Goal: Use online tool/utility: Use online tool/utility

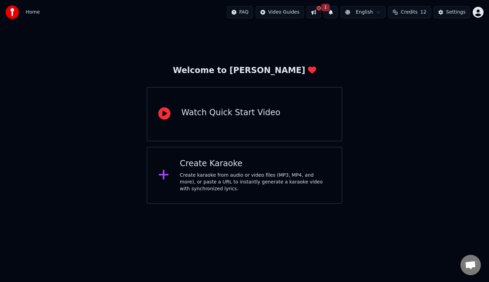
click at [257, 173] on div "Create karaoke from audio or video files (MP3, MP4, and more), or paste a URL t…" at bounding box center [255, 182] width 151 height 20
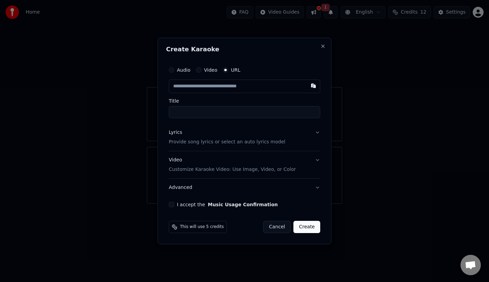
click at [279, 224] on button "Cancel" at bounding box center [277, 227] width 28 height 12
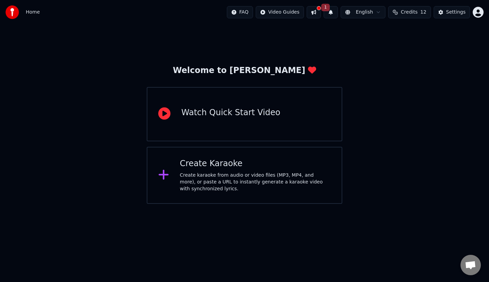
click at [318, 10] on button at bounding box center [314, 12] width 14 height 12
click at [330, 6] on span "1" at bounding box center [325, 7] width 9 height 7
click at [391, 33] on button "Update" at bounding box center [384, 34] width 29 height 12
